Goal: Information Seeking & Learning: Find specific fact

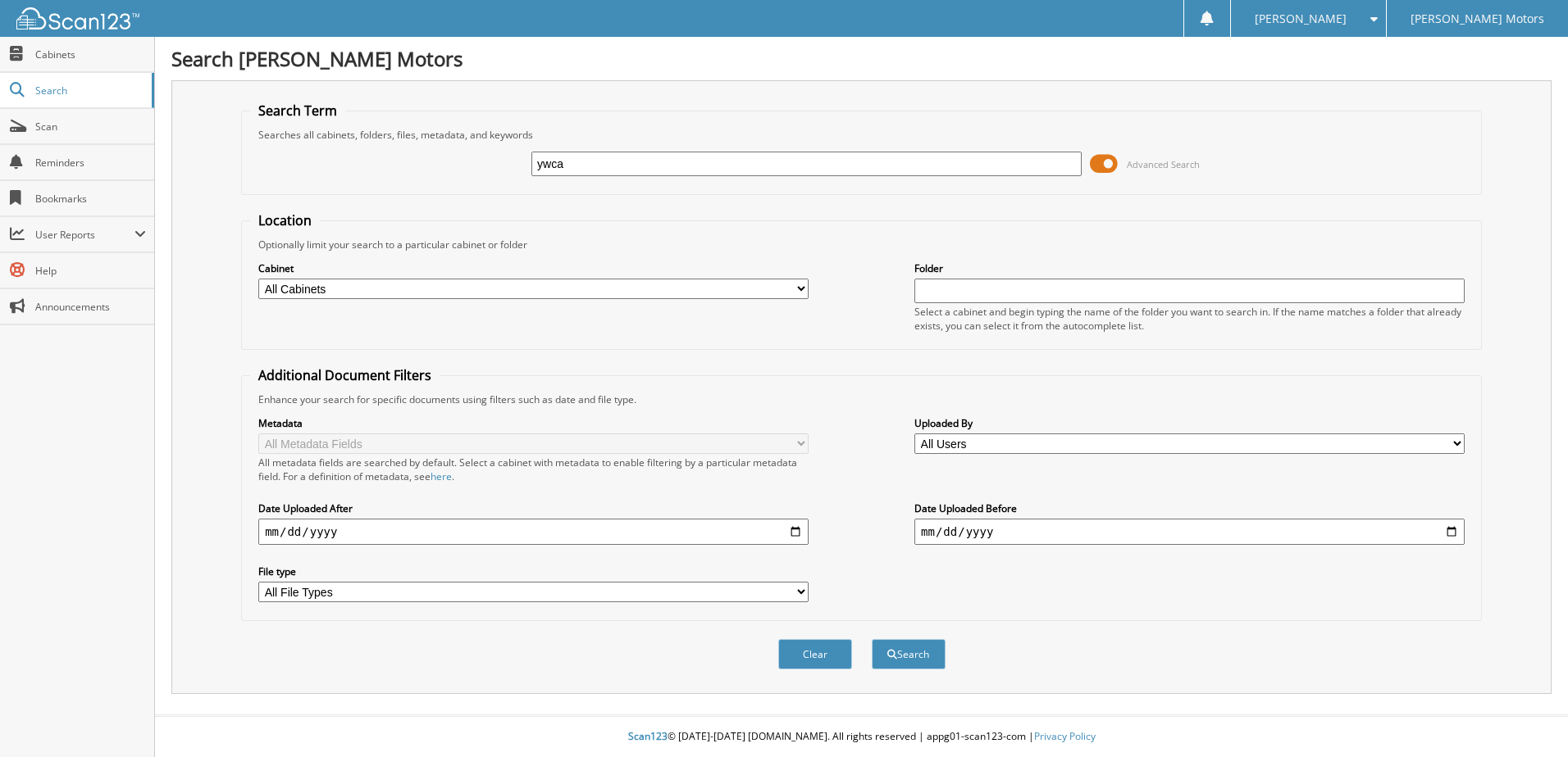
type input "ywca"
click at [871, 639] on button "Search" at bounding box center [908, 654] width 74 height 30
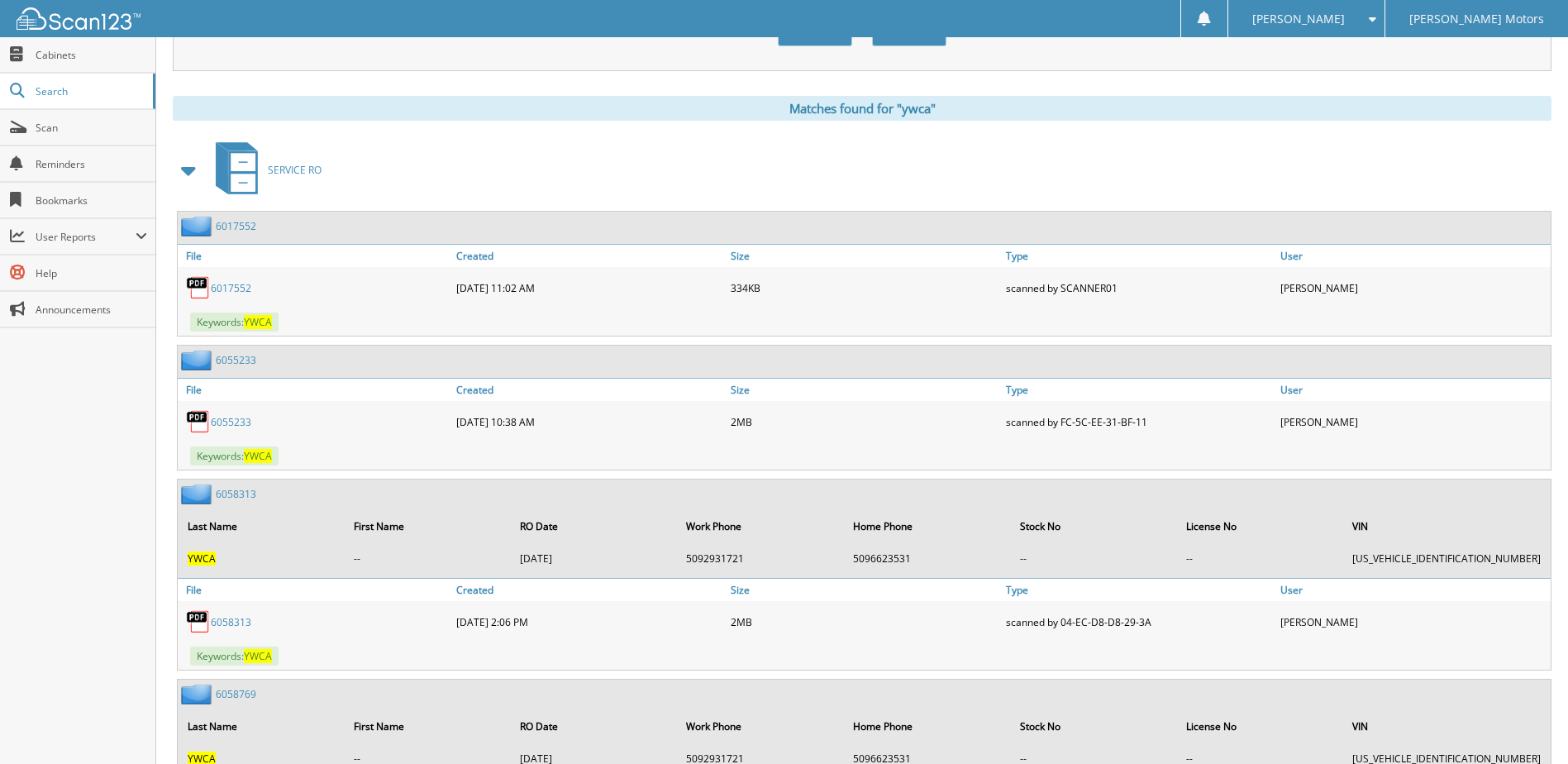
scroll to position [661, 0]
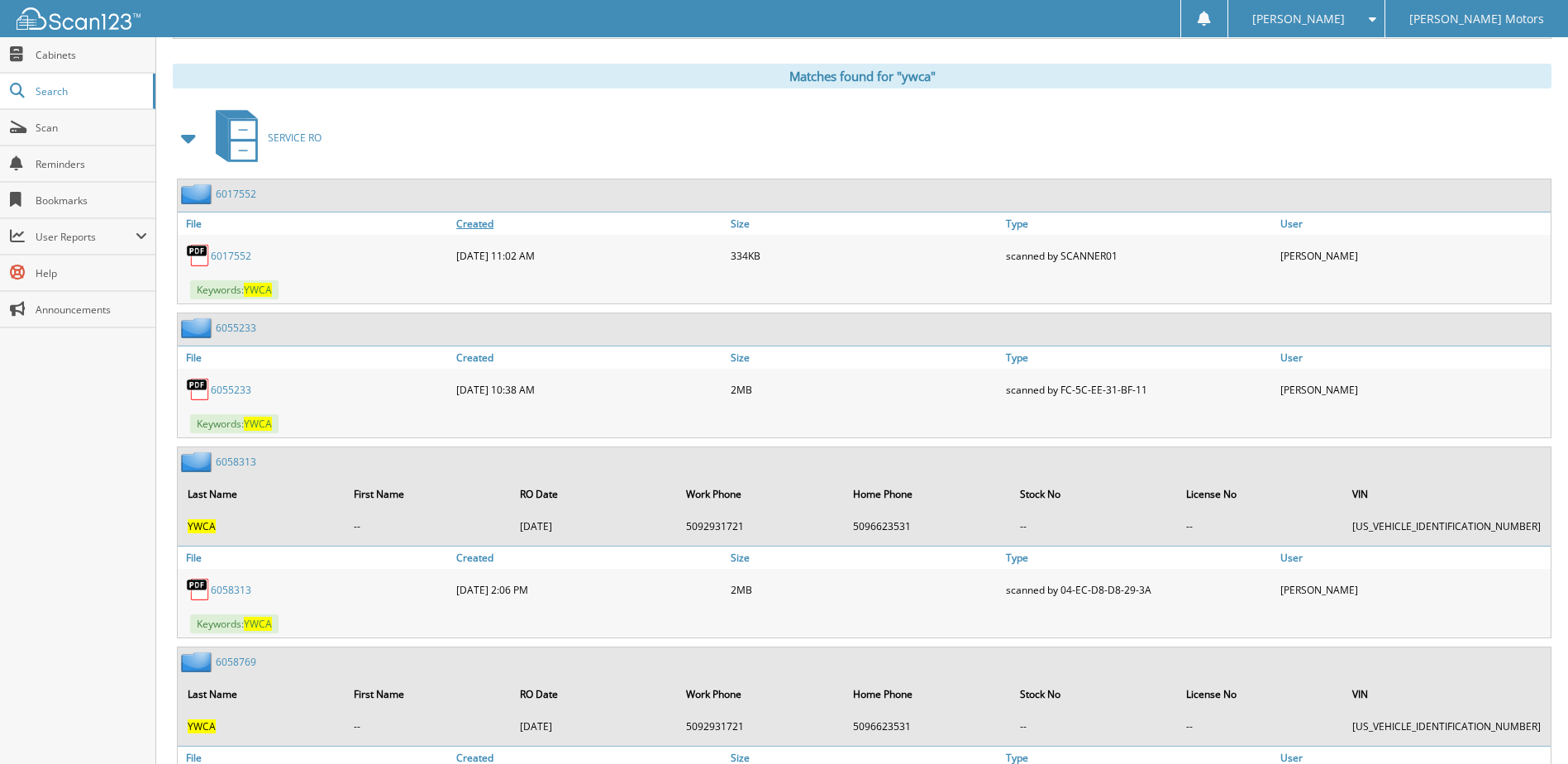
click at [476, 225] on link "Created" at bounding box center [589, 223] width 274 height 22
click at [476, 224] on link "Created" at bounding box center [589, 223] width 274 height 22
drag, startPoint x: 476, startPoint y: 224, endPoint x: 427, endPoint y: 141, distance: 96.4
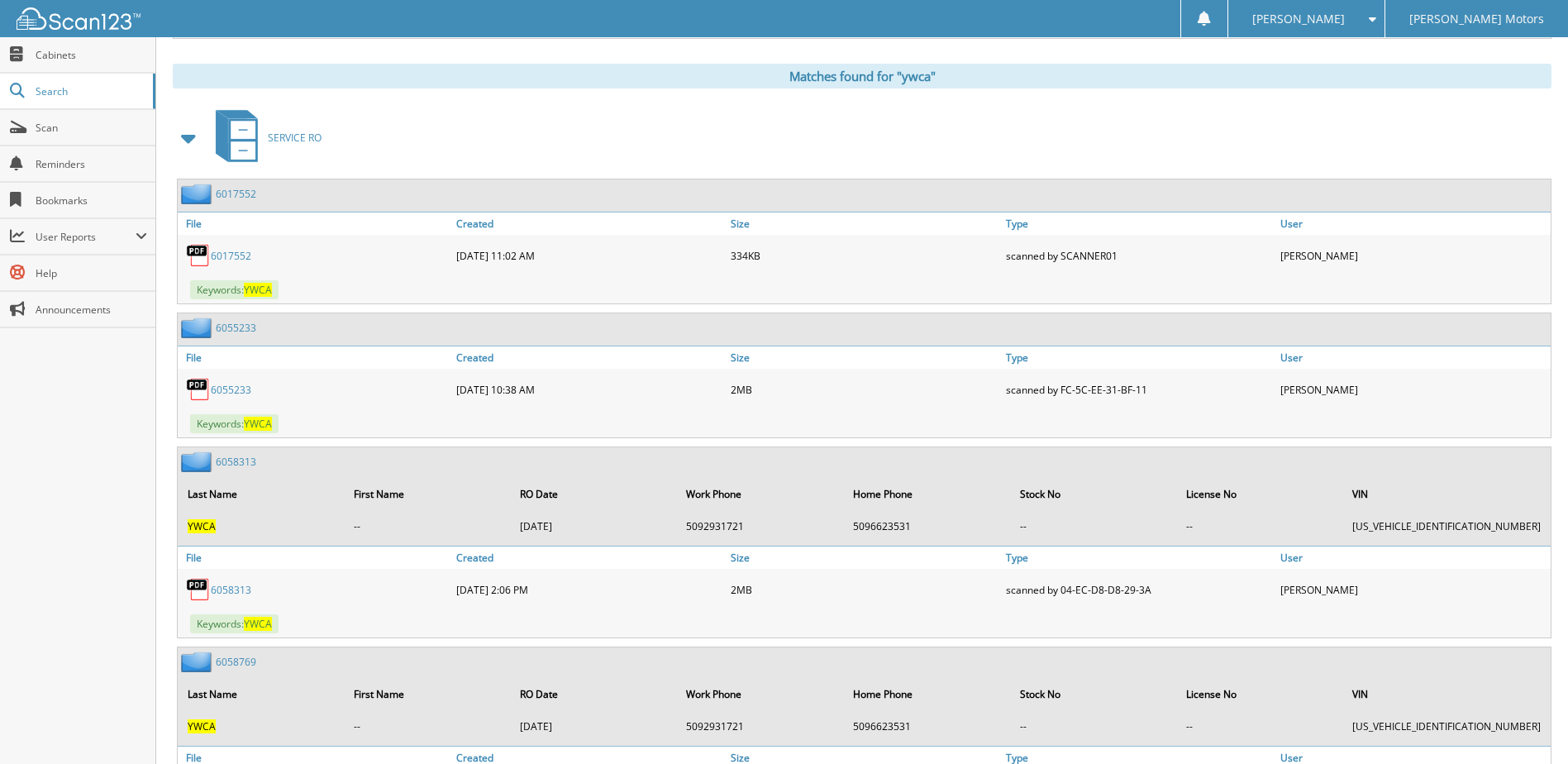
click at [427, 141] on div "SERVICE RO" at bounding box center [862, 138] width 1379 height 65
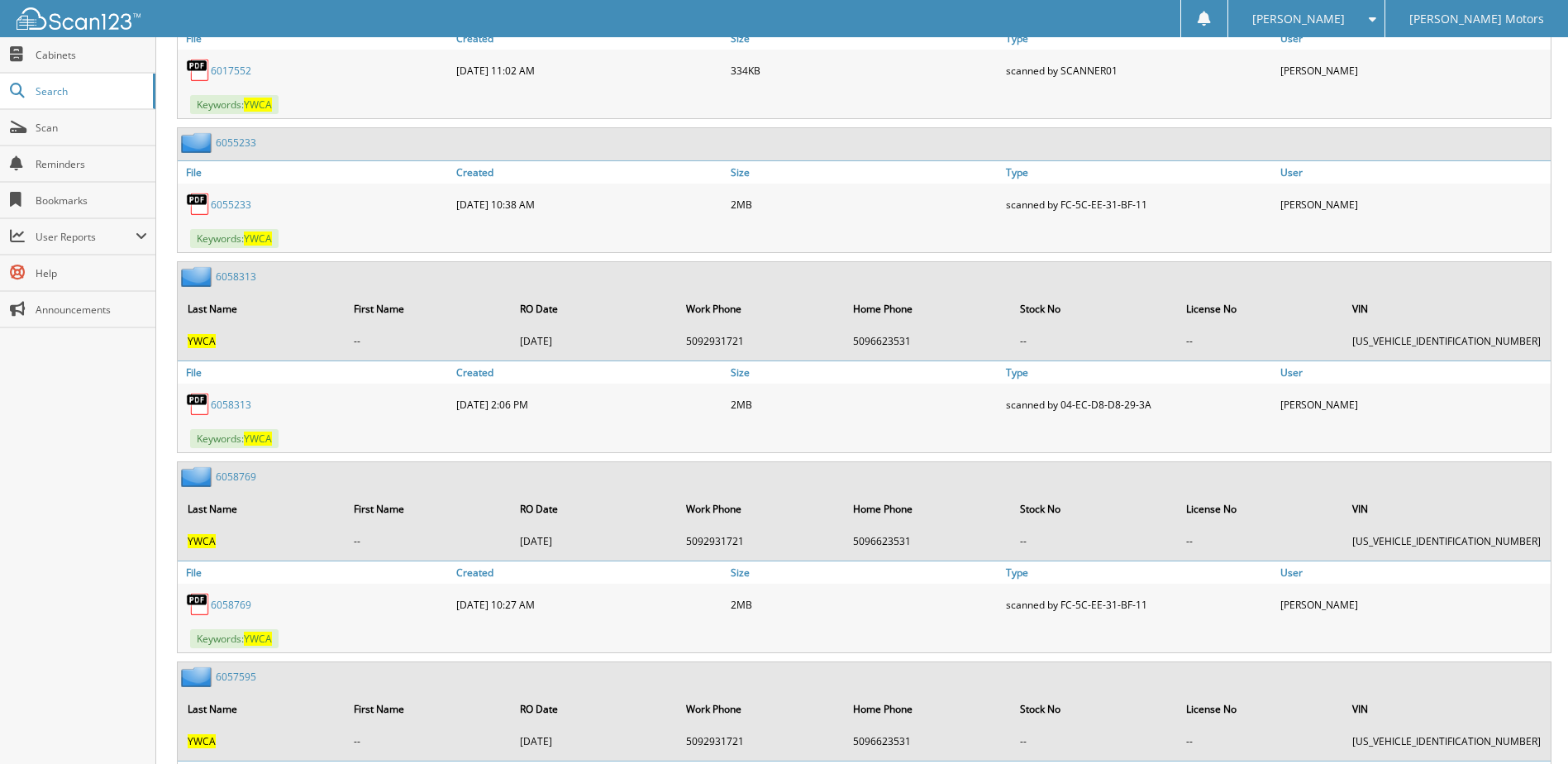
scroll to position [841, 0]
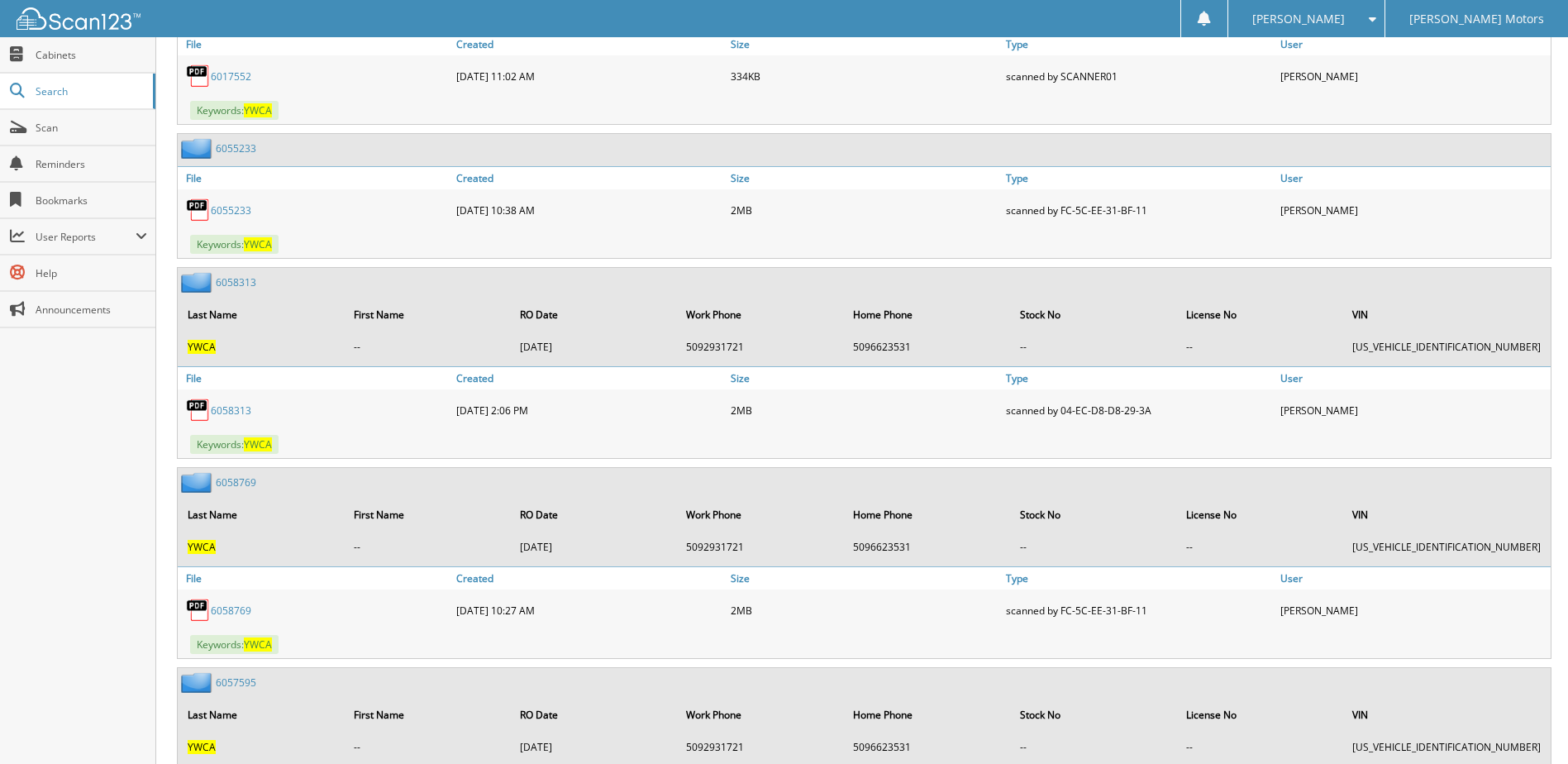
click at [224, 214] on link "6055233" at bounding box center [231, 211] width 40 height 14
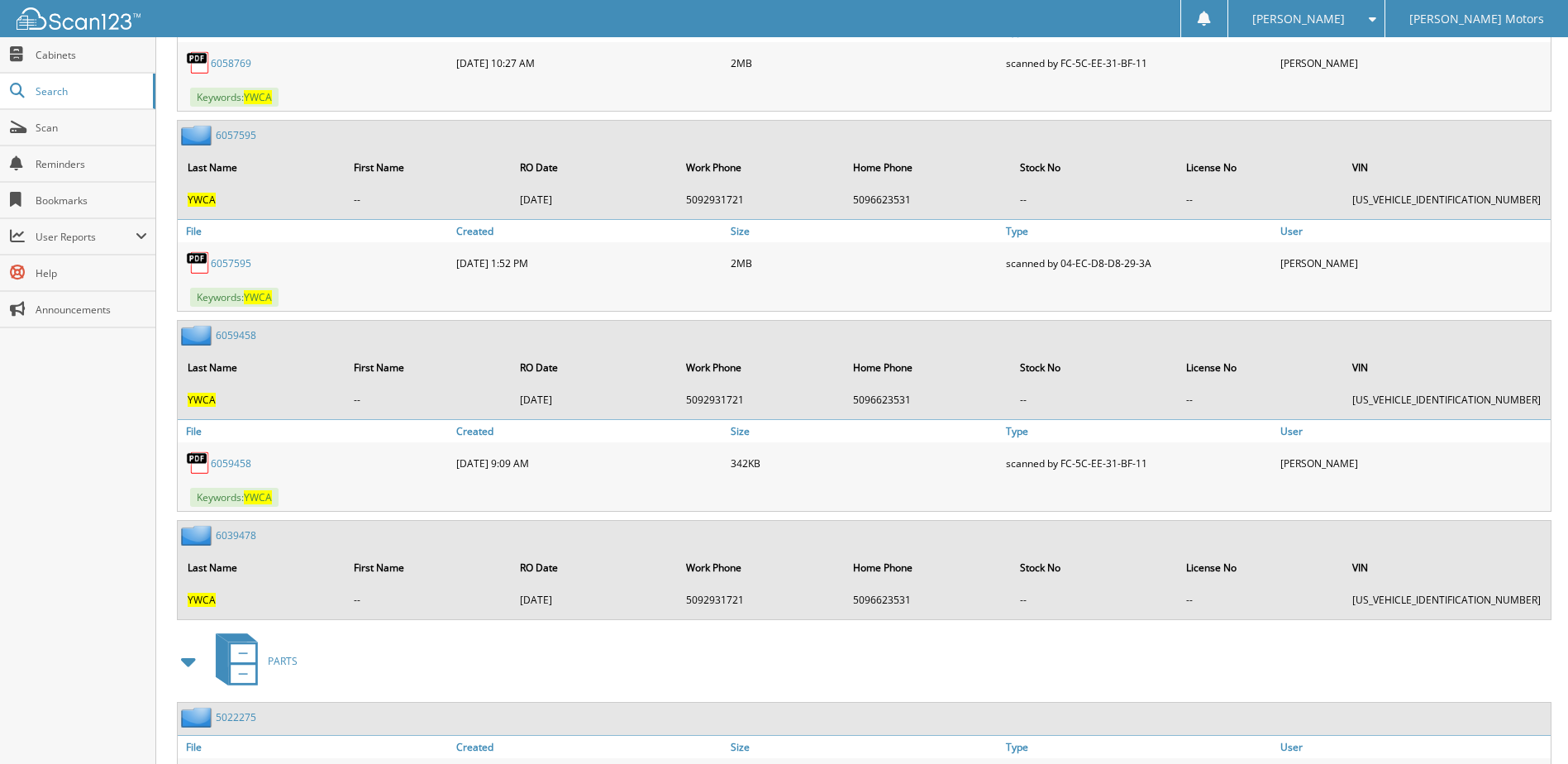
scroll to position [1420, 0]
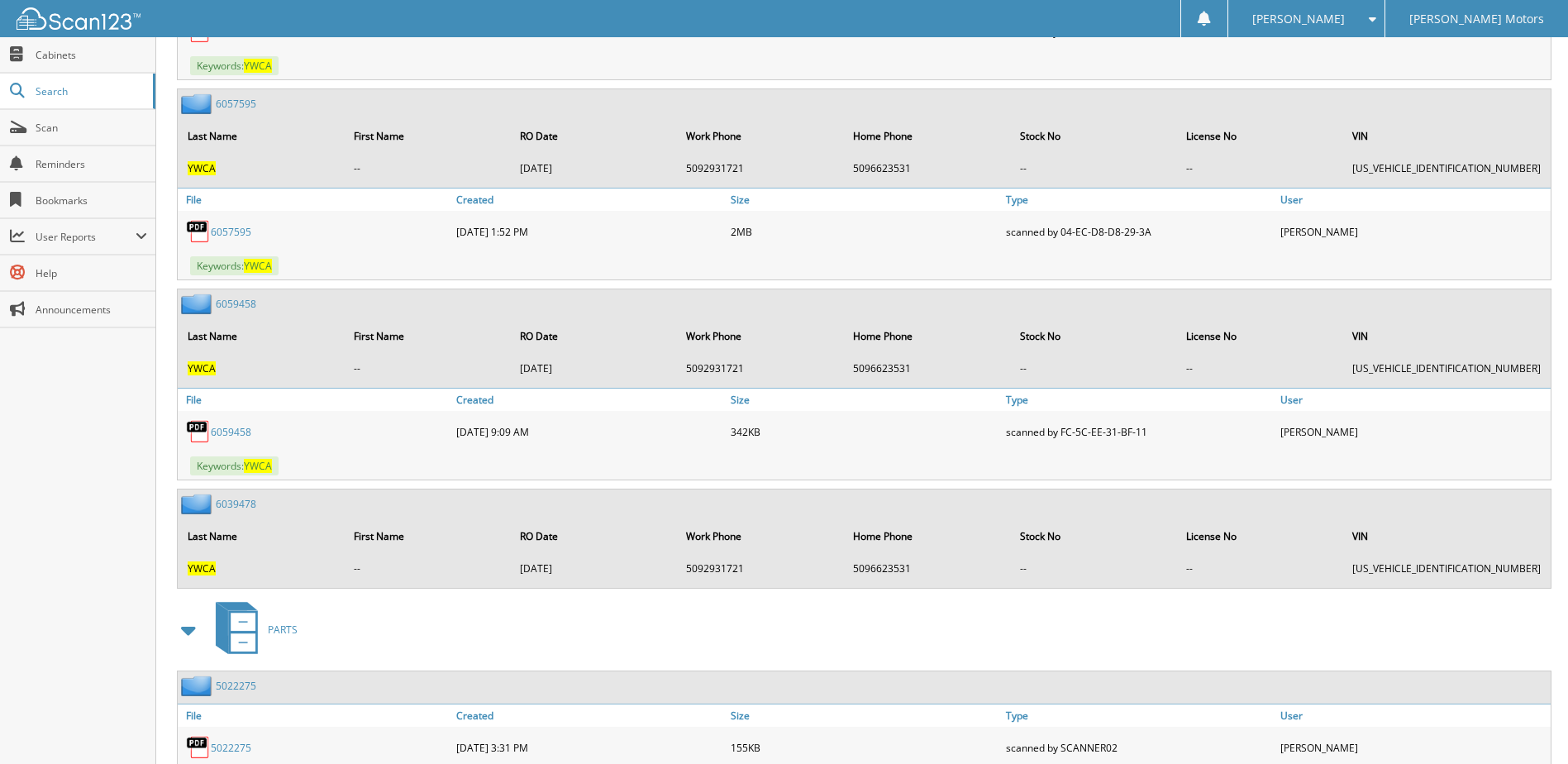
click at [239, 231] on link "6057595" at bounding box center [231, 232] width 40 height 14
click at [224, 432] on link "6059458" at bounding box center [231, 432] width 40 height 14
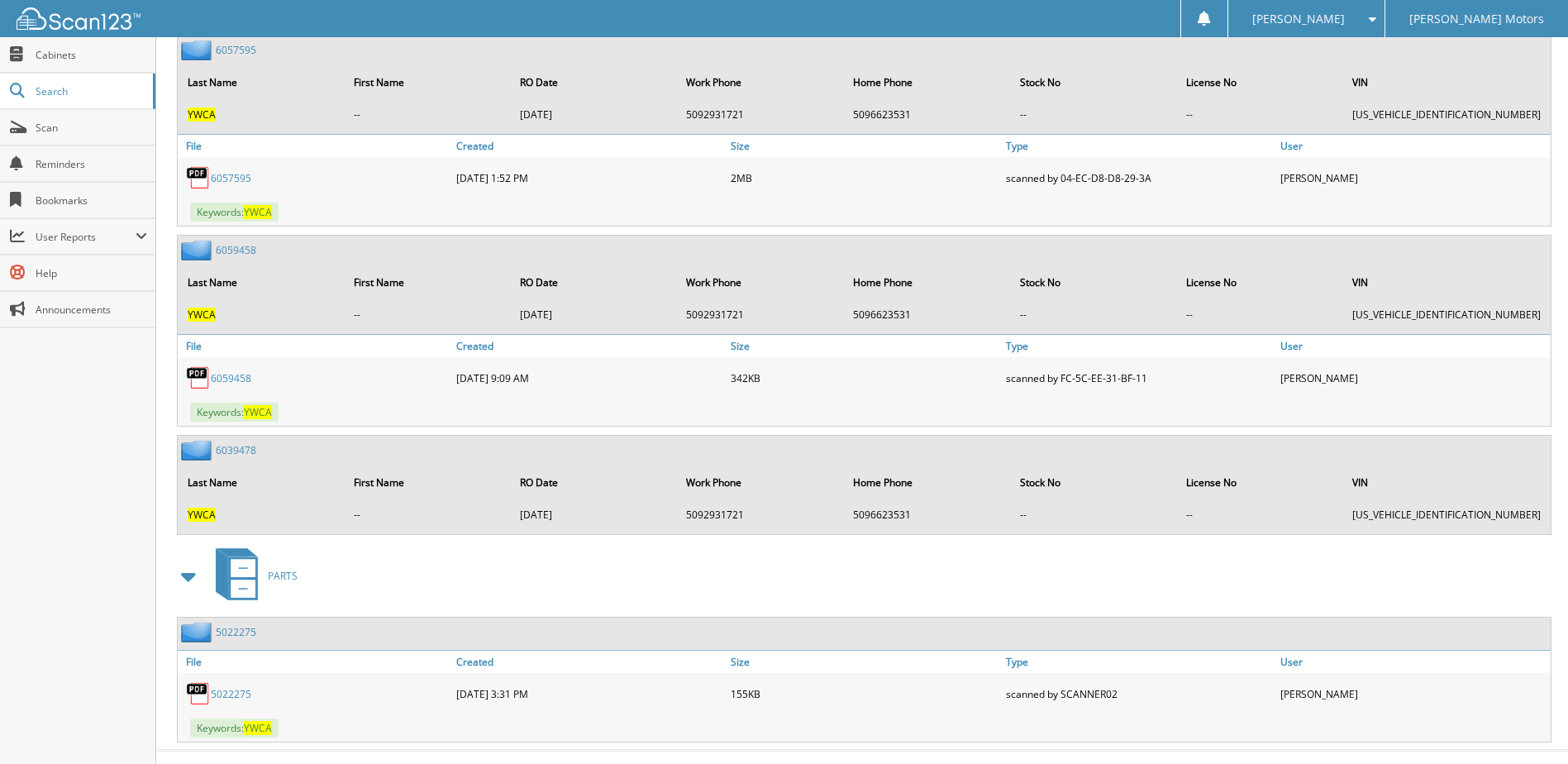
scroll to position [1503, 0]
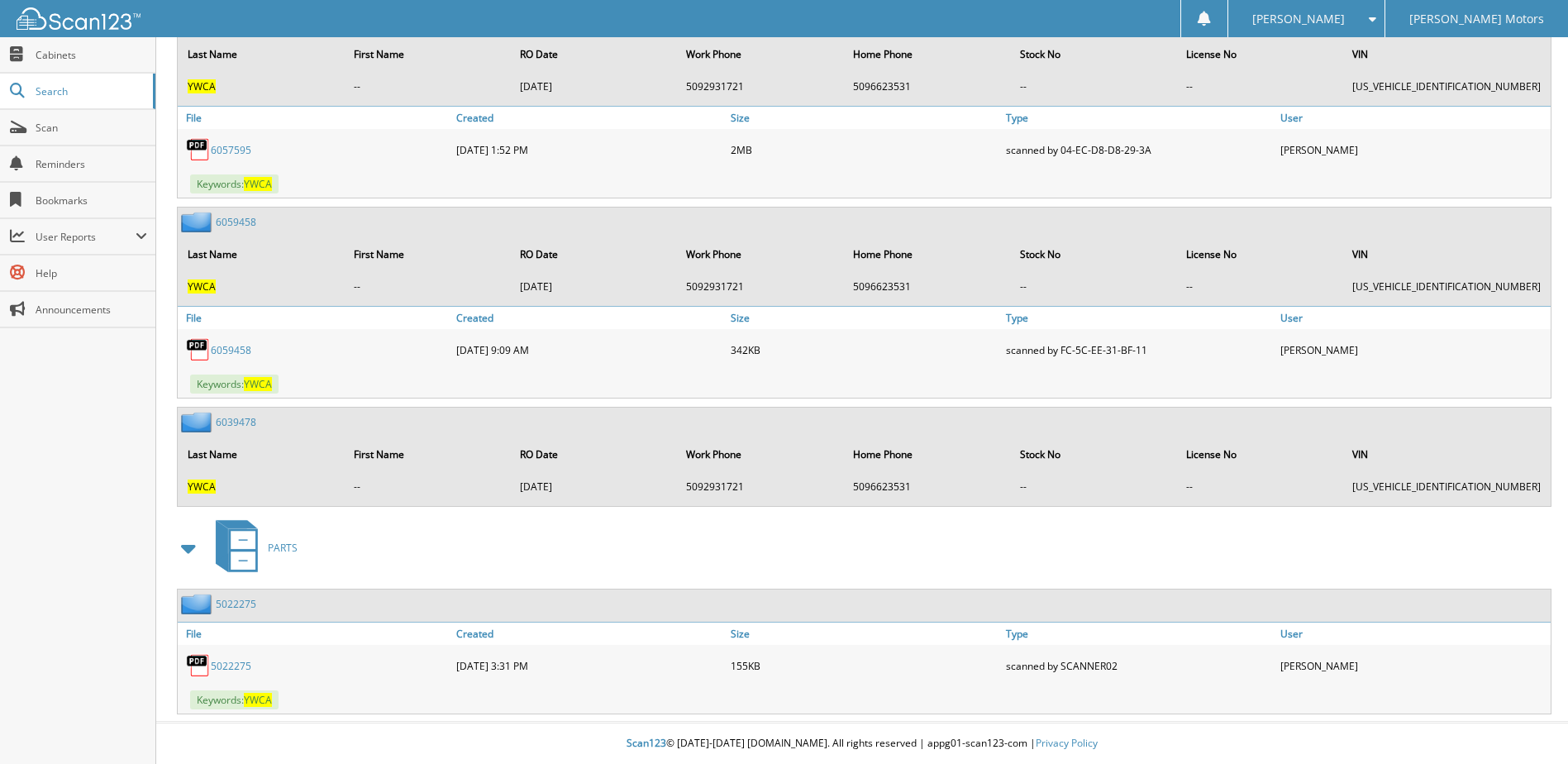
click at [236, 673] on div "5022275" at bounding box center [315, 666] width 274 height 33
click at [236, 665] on link "5022275" at bounding box center [231, 666] width 40 height 14
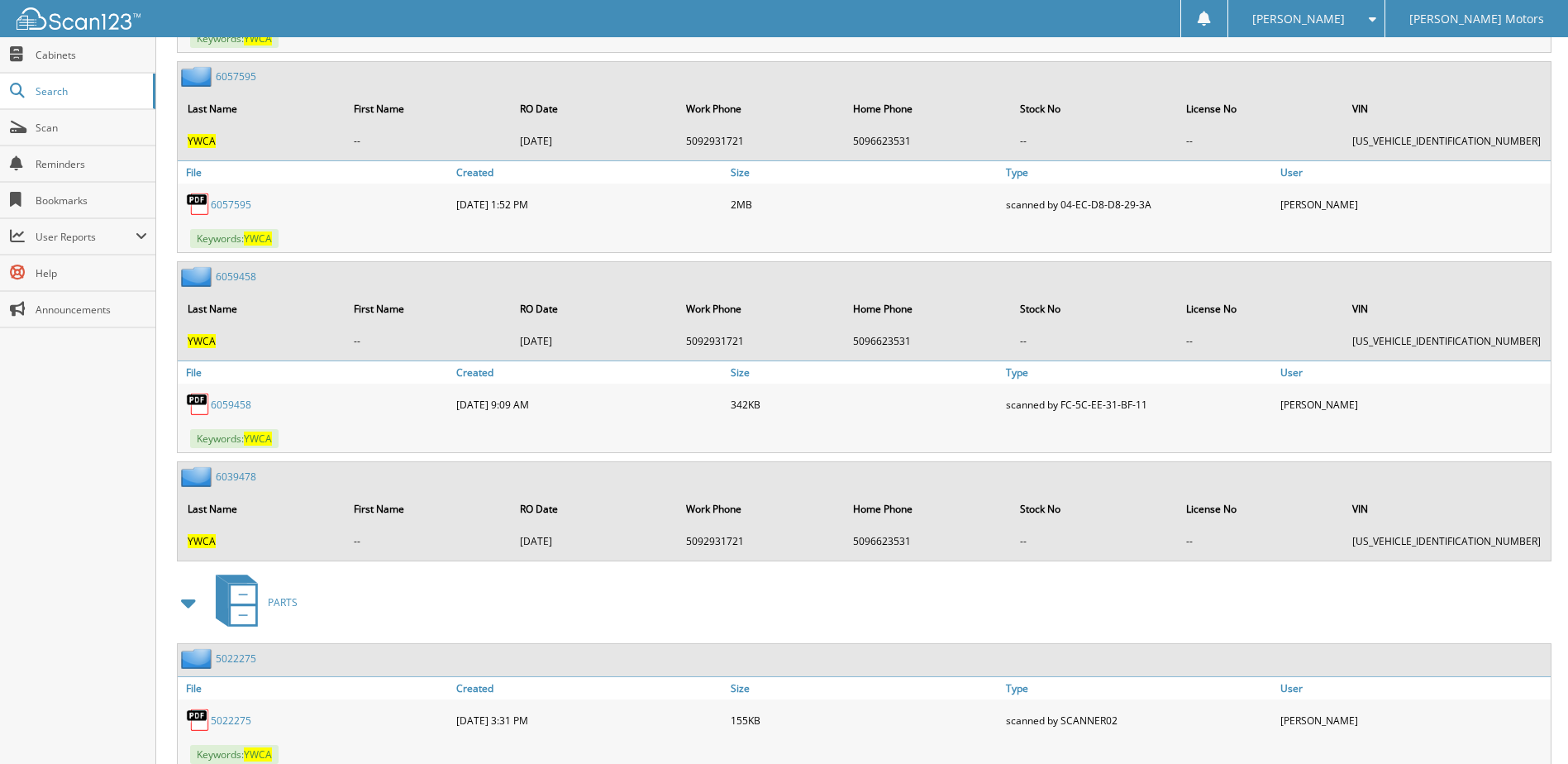
scroll to position [1420, 0]
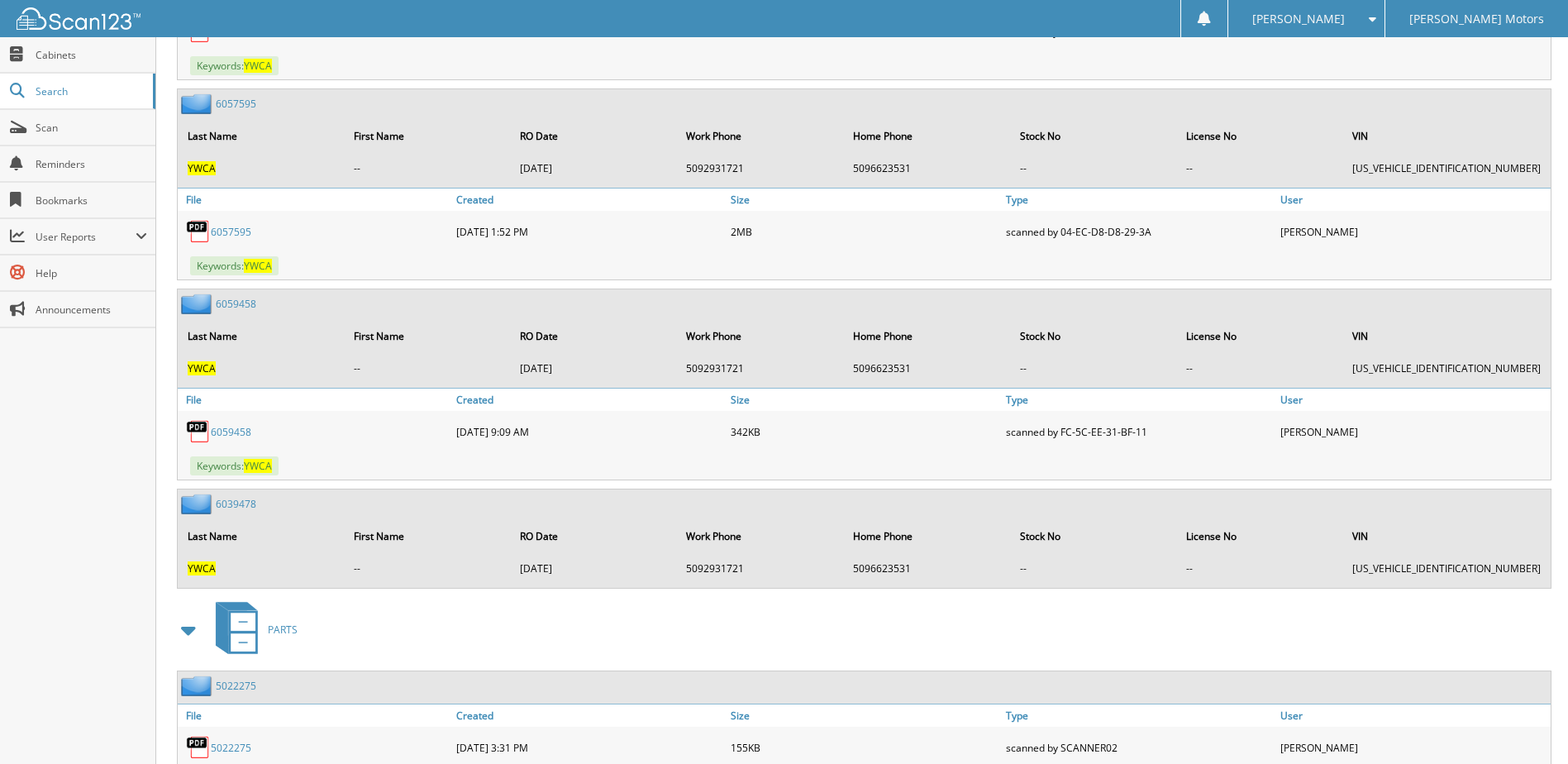
click at [235, 230] on link "6057595" at bounding box center [231, 232] width 40 height 14
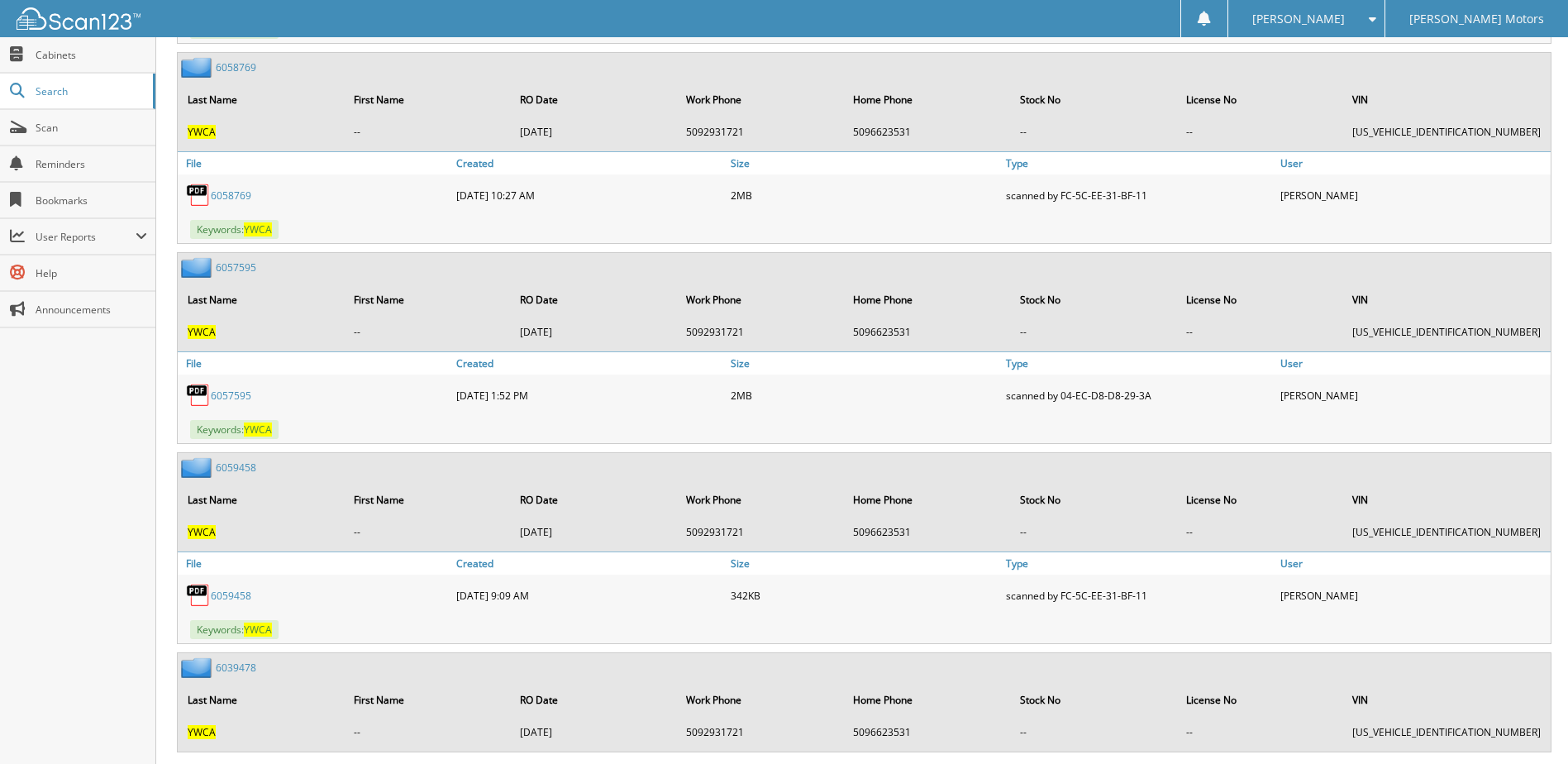
scroll to position [1254, 0]
click at [226, 203] on link "6058769" at bounding box center [231, 197] width 40 height 14
click at [233, 595] on link "6059458" at bounding box center [231, 597] width 40 height 14
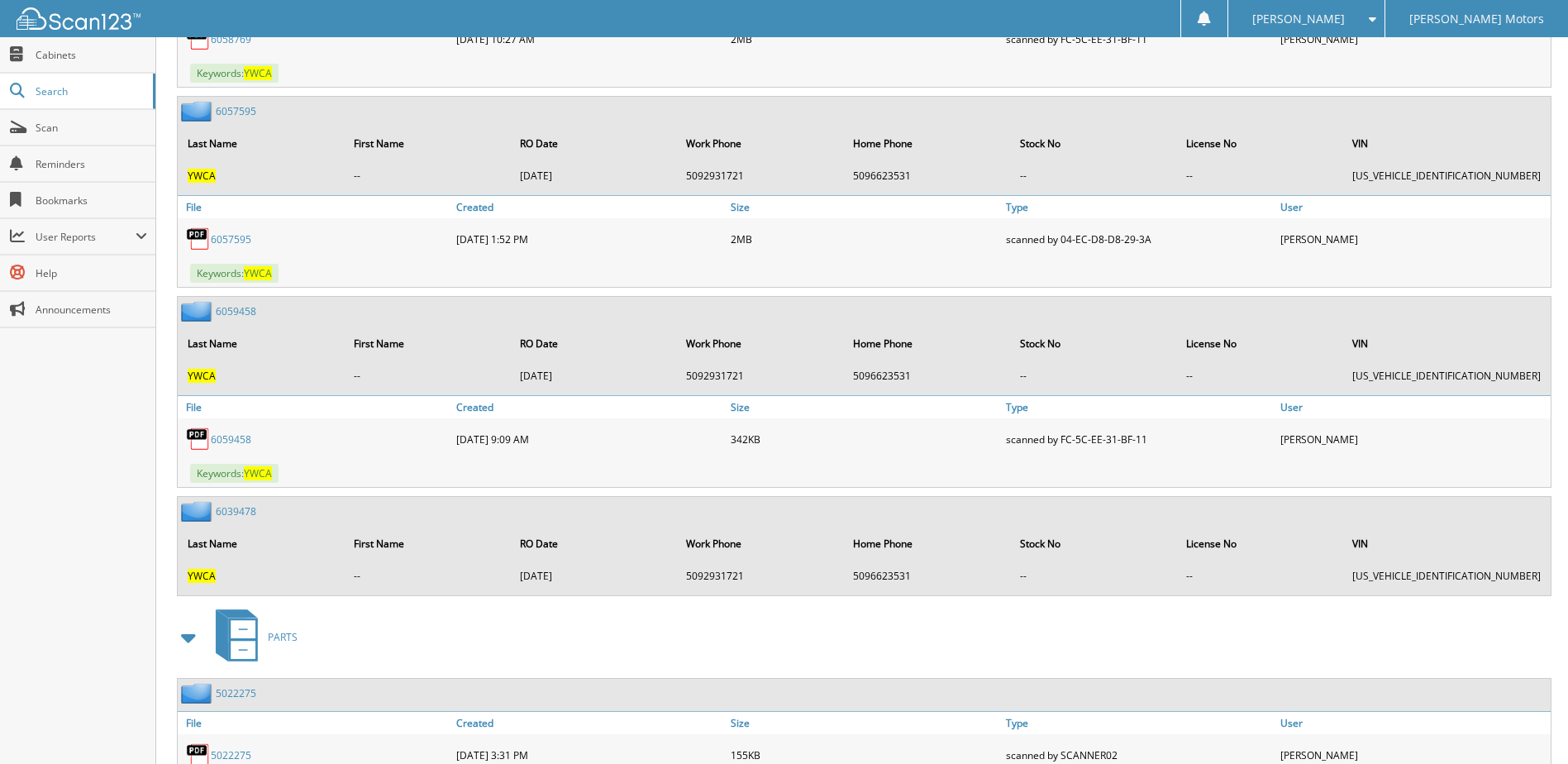
scroll to position [1503, 0]
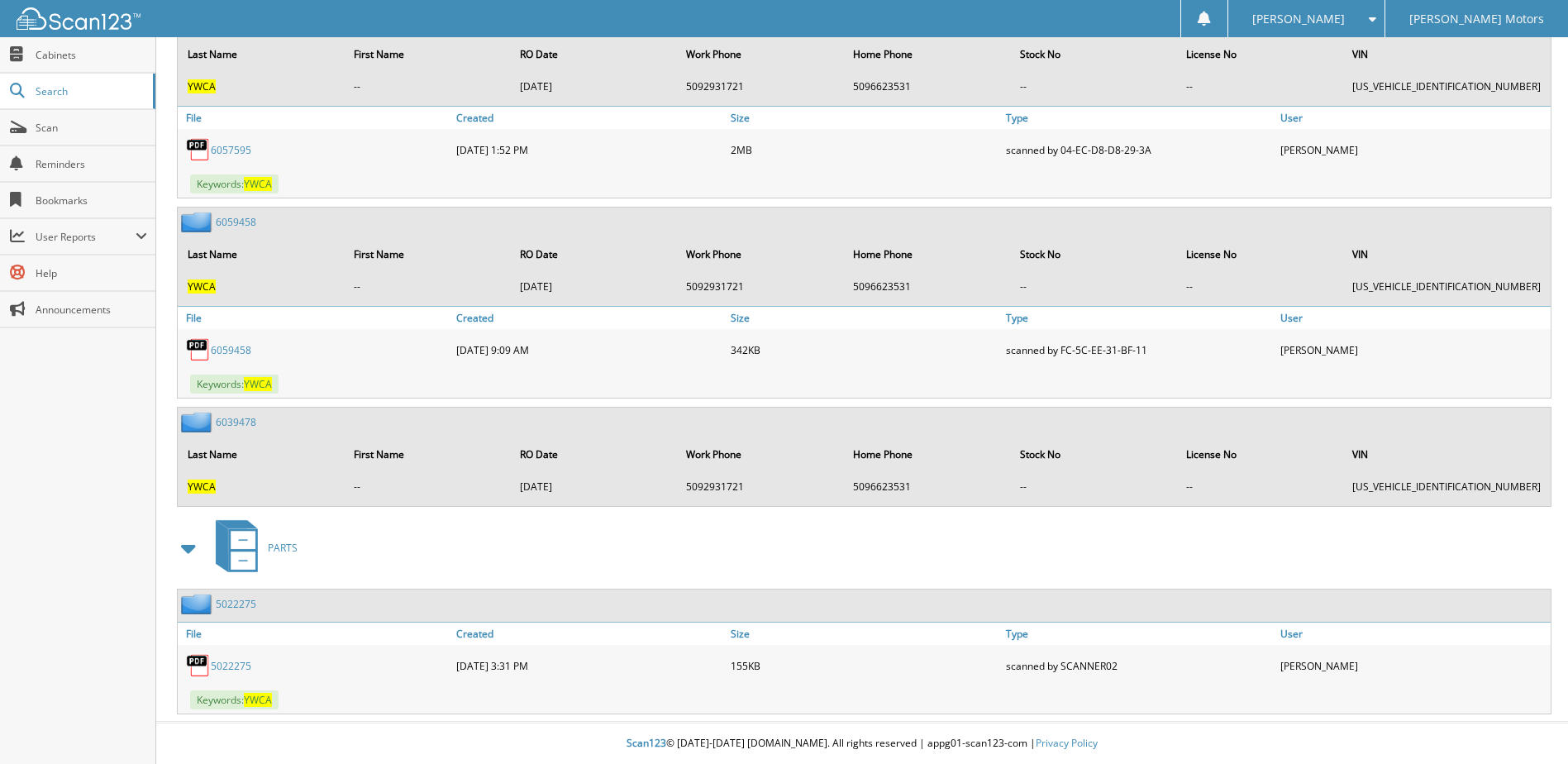
click at [238, 347] on link "6059458" at bounding box center [231, 350] width 40 height 14
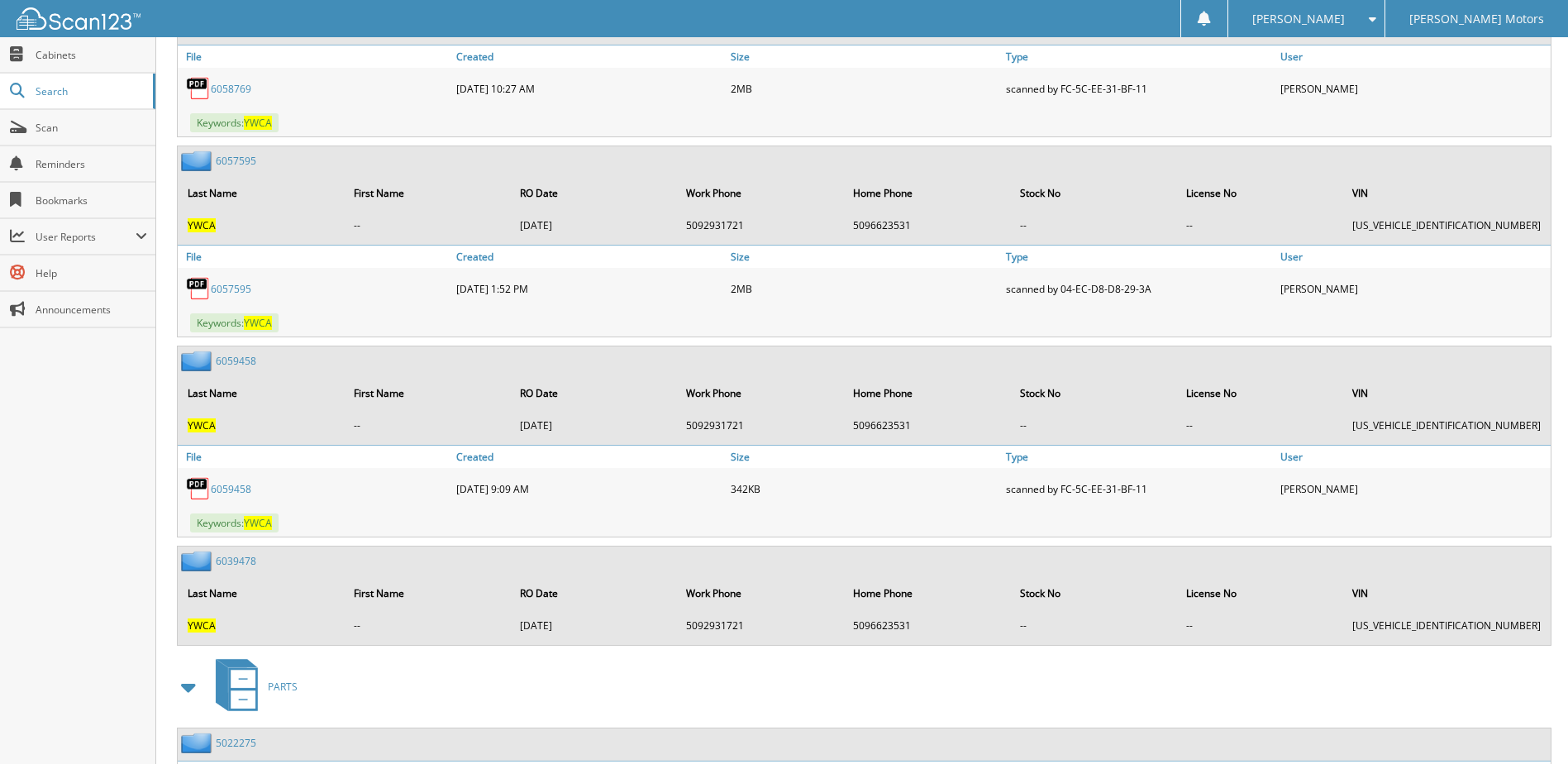
scroll to position [1254, 0]
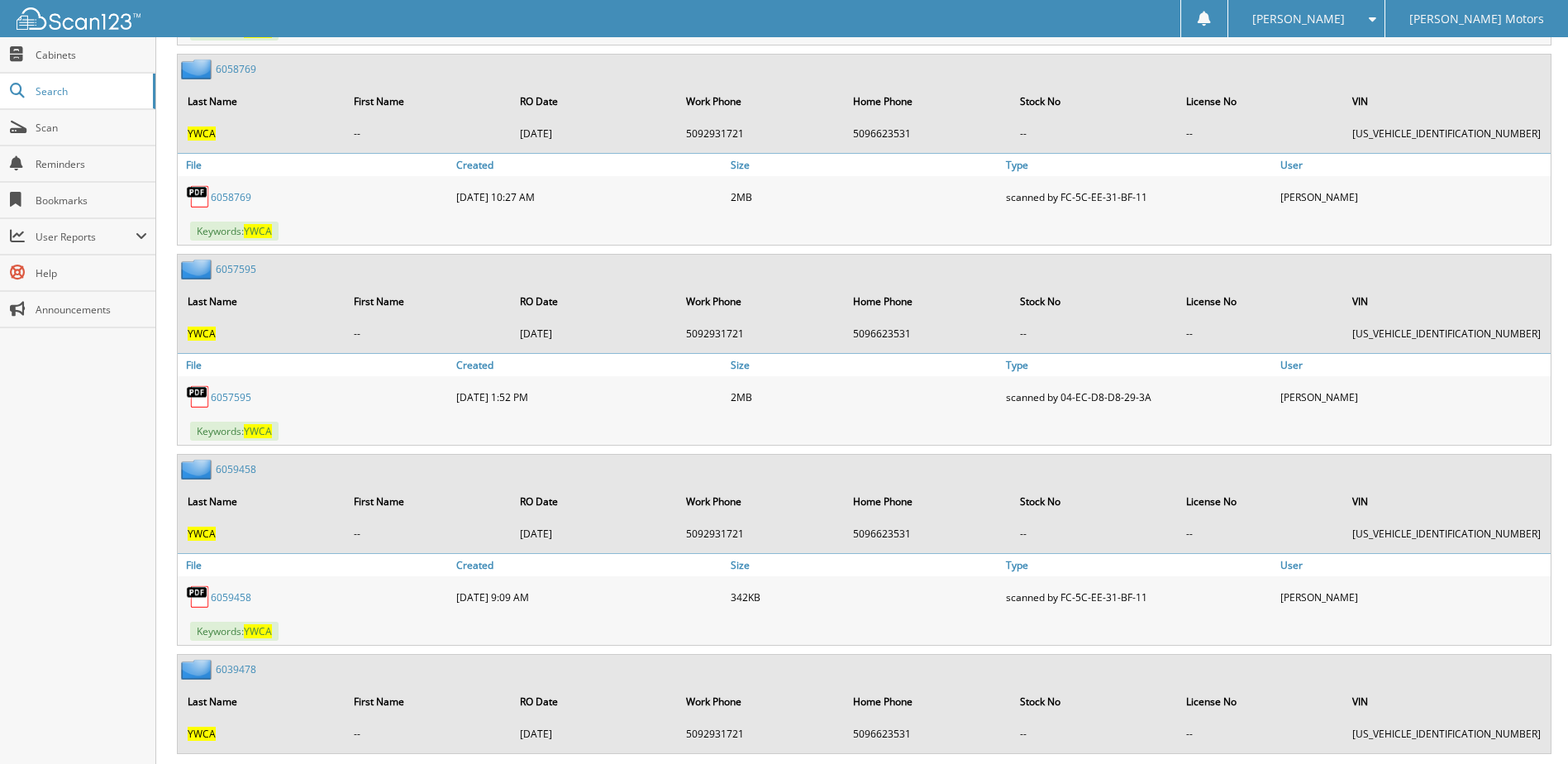
click at [228, 401] on link "6057595" at bounding box center [231, 397] width 40 height 14
click at [225, 198] on link "6058769" at bounding box center [231, 197] width 40 height 14
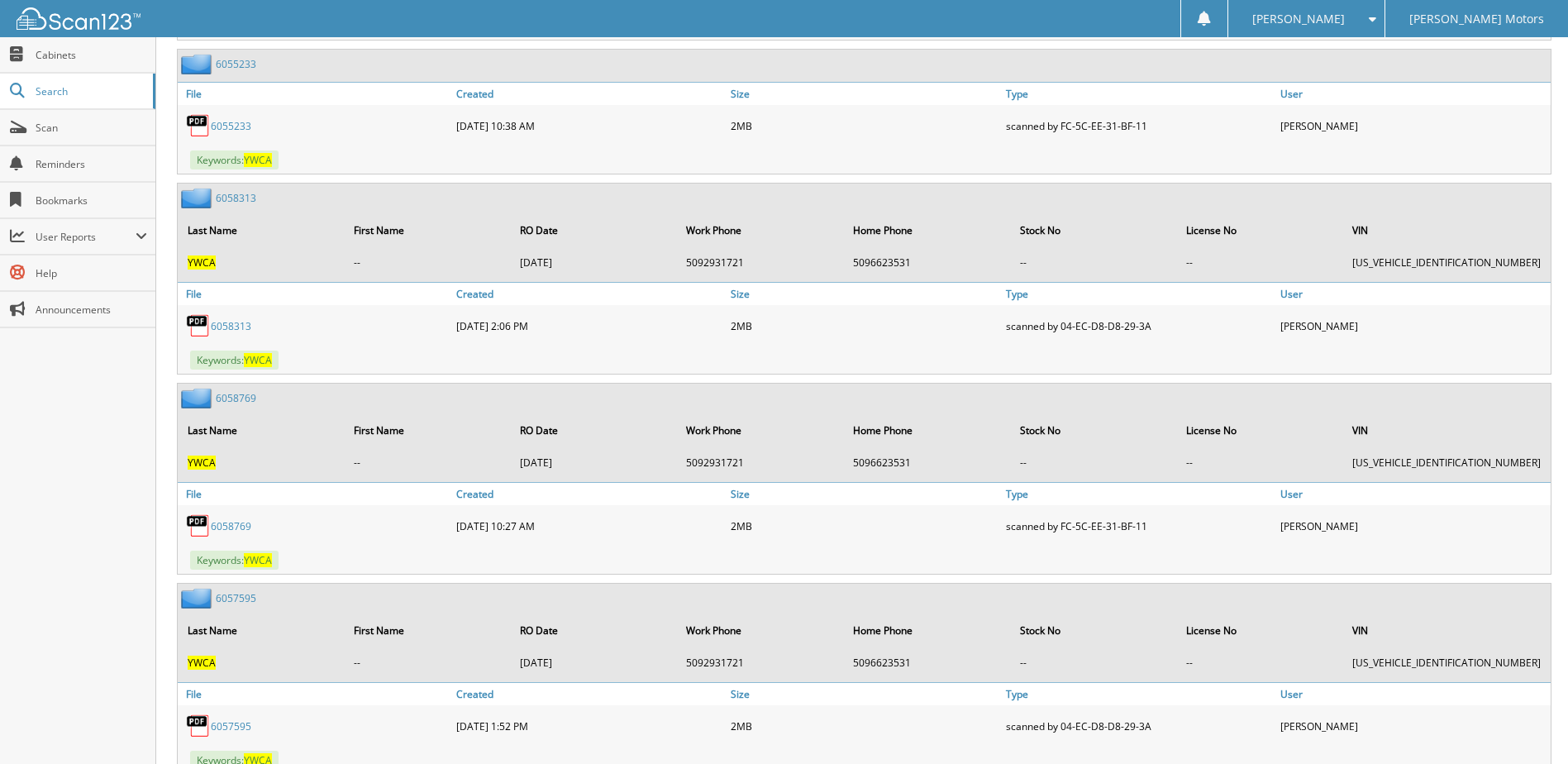
scroll to position [924, 0]
click at [236, 332] on link "6058313" at bounding box center [231, 328] width 40 height 14
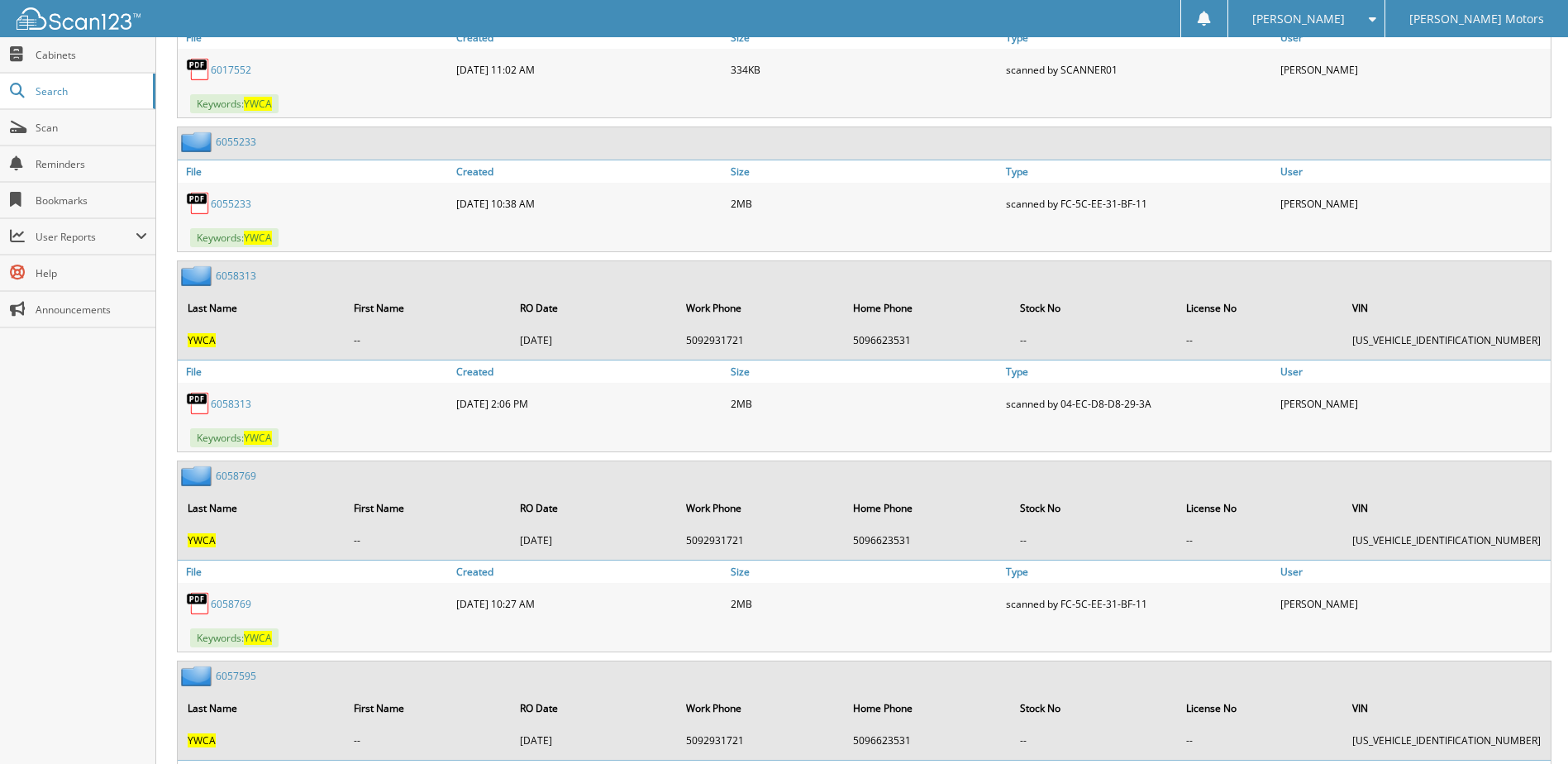
scroll to position [675, 0]
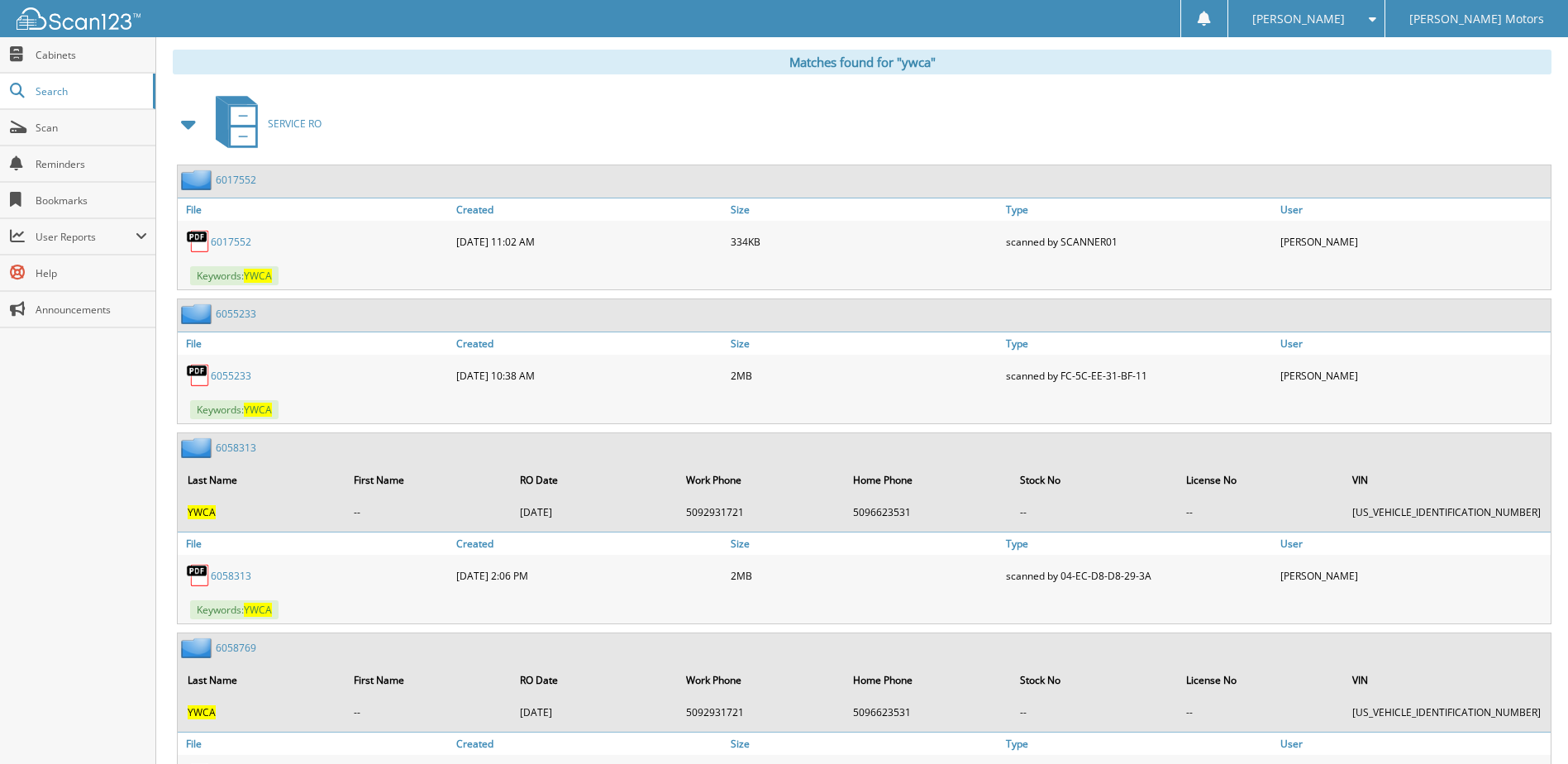
click at [229, 237] on link "6017552" at bounding box center [231, 242] width 40 height 14
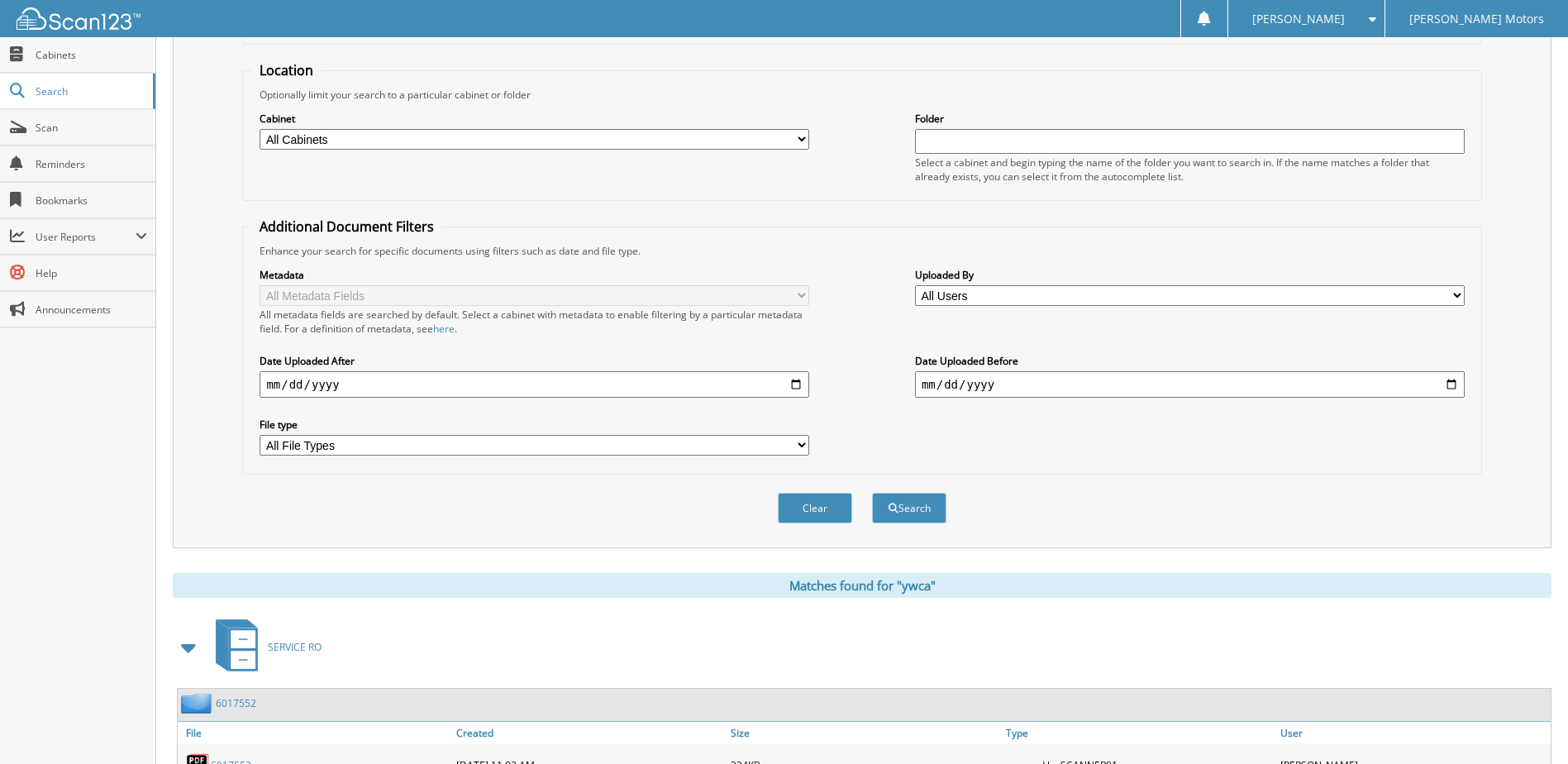
scroll to position [0, 0]
